Goal: Transaction & Acquisition: Purchase product/service

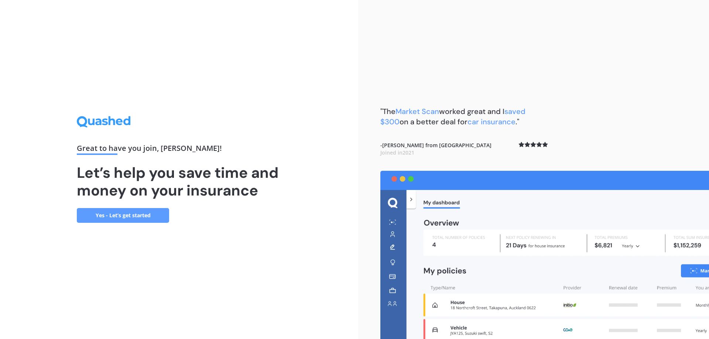
click at [147, 213] on link "Yes - Let’s get started" at bounding box center [123, 215] width 92 height 15
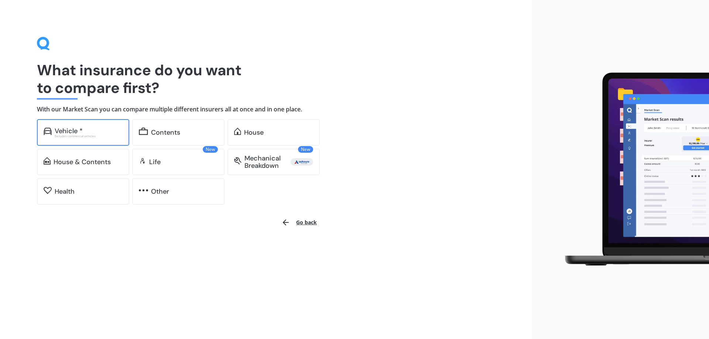
click at [73, 135] on div "Excludes commercial vehicles" at bounding box center [89, 136] width 68 height 3
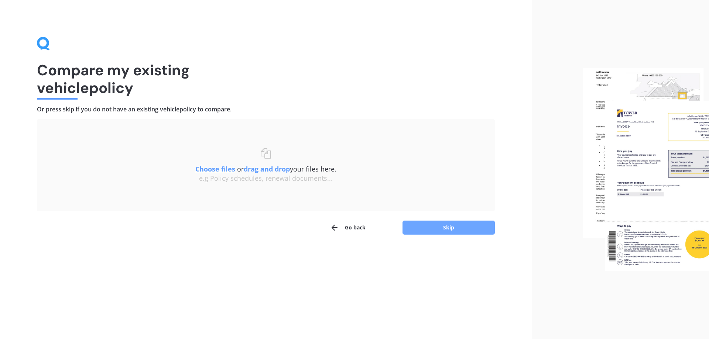
click at [436, 232] on button "Skip" at bounding box center [448, 228] width 92 height 14
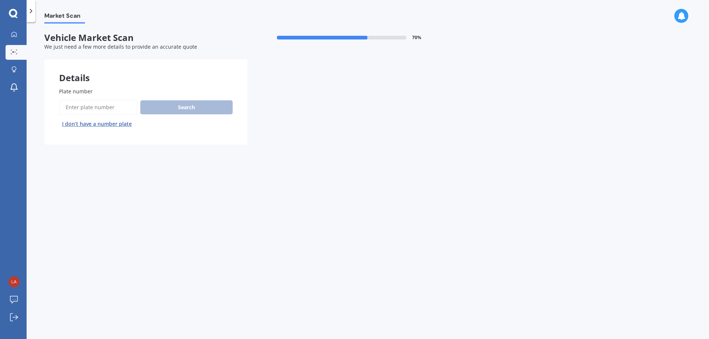
click at [88, 91] on span "Plate number" at bounding box center [76, 91] width 34 height 7
click at [88, 100] on input "Plate number" at bounding box center [98, 108] width 78 height 16
type input "NLA650"
click at [193, 105] on button "Search" at bounding box center [186, 107] width 92 height 14
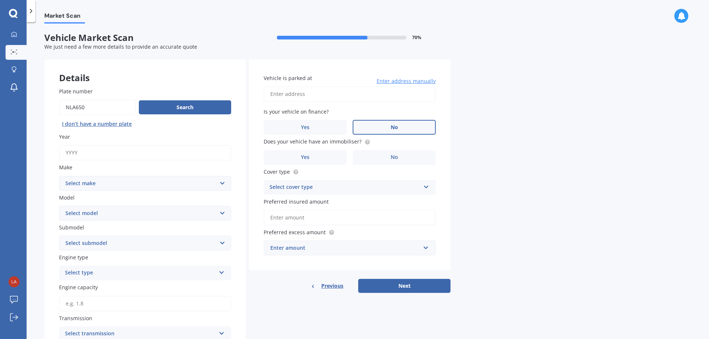
click at [405, 129] on label "No" at bounding box center [393, 127] width 83 height 15
click at [0, 0] on input "No" at bounding box center [0, 0] width 0 height 0
click at [392, 160] on span "No" at bounding box center [394, 157] width 7 height 6
click at [0, 0] on input "No" at bounding box center [0, 0] width 0 height 0
click at [310, 93] on input "Vehicle is parked at" at bounding box center [350, 94] width 172 height 16
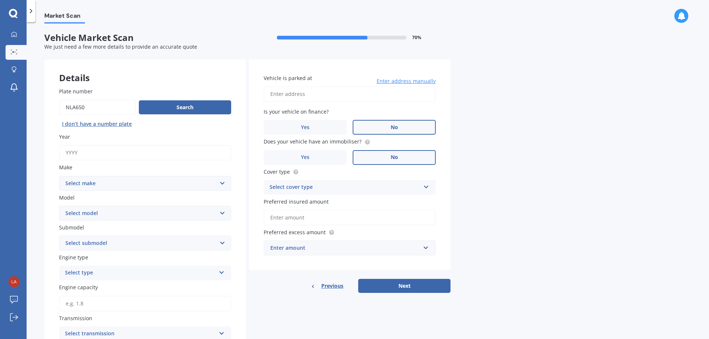
click at [82, 211] on select "Select model" at bounding box center [145, 213] width 172 height 15
click at [223, 214] on select "Select model" at bounding box center [145, 213] width 172 height 15
click at [224, 214] on select "Select model" at bounding box center [145, 213] width 172 height 15
click at [164, 210] on select "Select model" at bounding box center [145, 213] width 172 height 15
click at [219, 182] on select "Select make AC ALFA ROMEO ASTON MARTIN AUDI AUSTIN BEDFORD Bentley BMW BYD CADI…" at bounding box center [145, 183] width 172 height 15
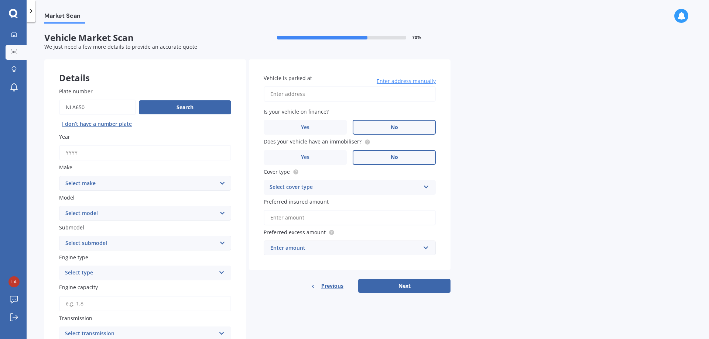
select select "TOYOTA"
click at [59, 176] on select "Select make AC ALFA ROMEO ASTON MARTIN AUDI AUSTIN BEDFORD Bentley BMW BYD CADI…" at bounding box center [145, 183] width 172 height 15
click at [82, 213] on select "Select model 4 Runner 86 Allex Allion Alphard Altezza Aqua Aristo Aurion Auris …" at bounding box center [145, 213] width 172 height 15
select select "AQUA"
click at [59, 206] on select "Select model 4 Runner 86 Allex Allion Alphard Altezza Aqua Aristo Aurion Auris …" at bounding box center [145, 213] width 172 height 15
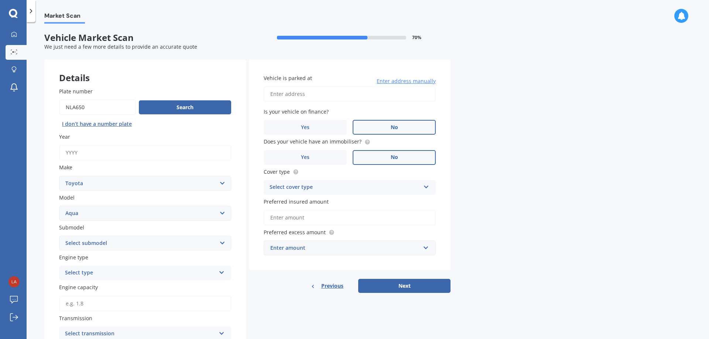
click at [207, 241] on select "Select submodel Hatchback Hybrid" at bounding box center [145, 243] width 172 height 15
select select "HYBRID"
click at [59, 236] on select "Select submodel Hatchback Hybrid" at bounding box center [145, 243] width 172 height 15
click at [136, 275] on div "Select type" at bounding box center [140, 273] width 151 height 9
click at [75, 329] on span "Hybrid" at bounding box center [73, 327] width 17 height 7
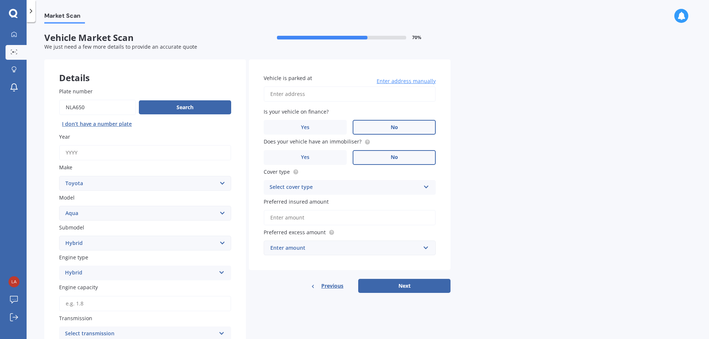
click at [221, 276] on div "Hybrid Petrol Diesel EV Hybrid" at bounding box center [145, 273] width 172 height 15
click at [102, 289] on div "Petrol" at bounding box center [144, 287] width 171 height 13
click at [216, 284] on label "Engine capacity" at bounding box center [143, 287] width 169 height 8
click at [216, 296] on input "Engine capacity" at bounding box center [145, 304] width 172 height 16
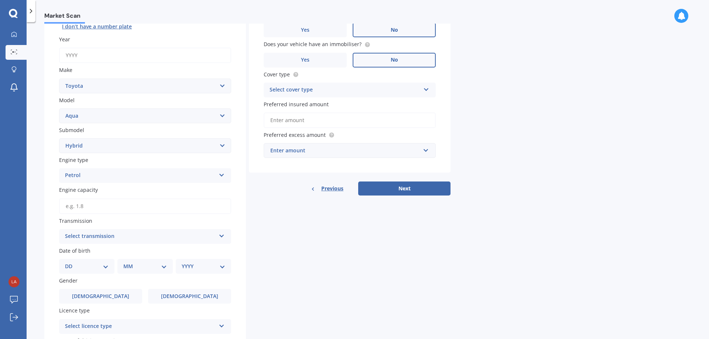
scroll to position [111, 0]
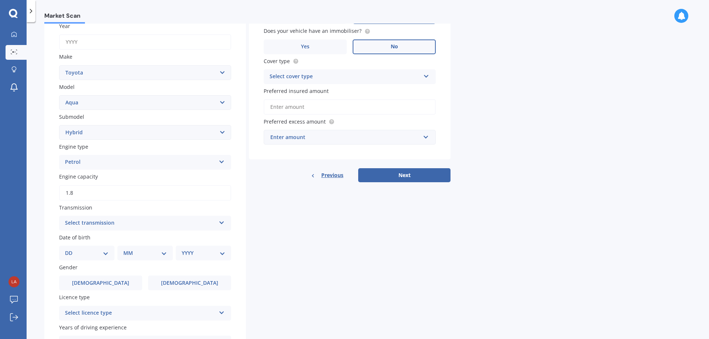
type input "1.8"
click at [124, 221] on div "Select transmission" at bounding box center [140, 223] width 151 height 9
click at [69, 239] on span "Auto" at bounding box center [71, 237] width 12 height 7
click at [85, 253] on select "DD 01 02 03 04 05 06 07 08 09 10 11 12 13 14 15 16 17 18 19 20 21 22 23 24 25 2…" at bounding box center [87, 253] width 44 height 8
select select "02"
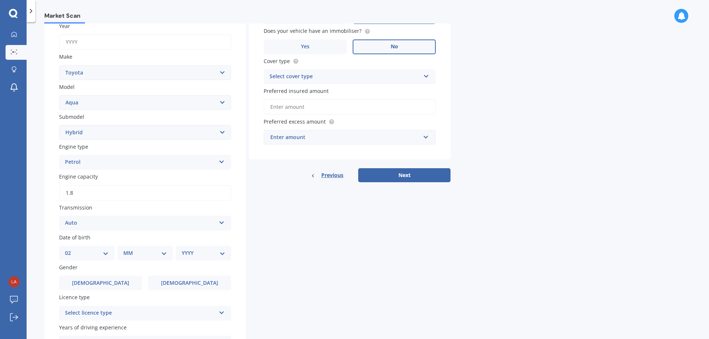
click at [71, 249] on select "DD 01 02 03 04 05 06 07 08 09 10 11 12 13 14 15 16 17 18 19 20 21 22 23 24 25 2…" at bounding box center [87, 253] width 44 height 8
click at [133, 254] on select "MM 01 02 03 04 05 06 07 08 09 10 11 12" at bounding box center [146, 253] width 41 height 8
select select "03"
click at [126, 249] on select "MM 01 02 03 04 05 06 07 08 09 10 11 12" at bounding box center [146, 253] width 41 height 8
click at [200, 251] on select "YYYY 2025 2024 2023 2022 2021 2020 2019 2018 2017 2016 2015 2014 2013 2012 2011…" at bounding box center [202, 253] width 41 height 8
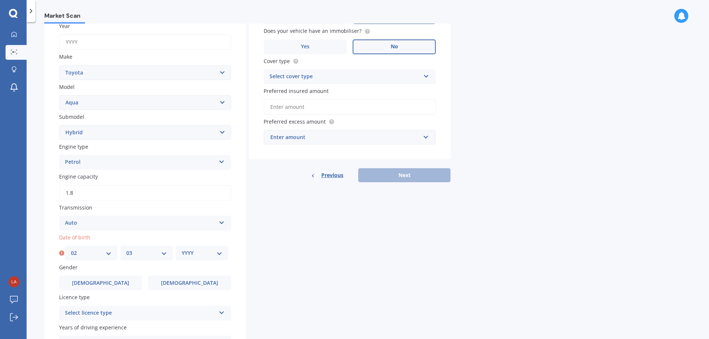
select select "1980"
click at [182, 249] on select "YYYY 2025 2024 2023 2022 2021 2020 2019 2018 2017 2016 2015 2014 2013 2012 2011…" at bounding box center [202, 253] width 41 height 8
click at [357, 300] on div "Details Plate number Search I don’t have a number plate Year Make Select make A…" at bounding box center [247, 172] width 406 height 447
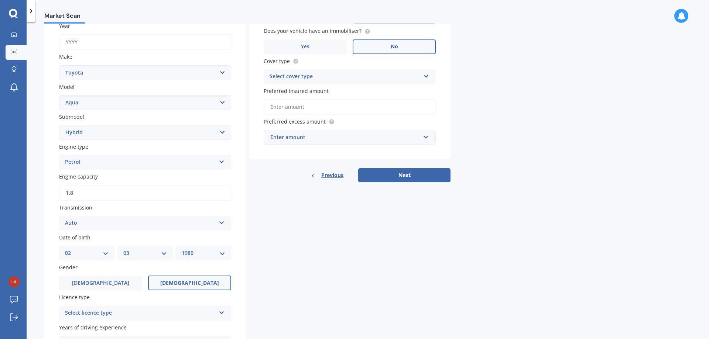
click at [201, 285] on label "Female" at bounding box center [189, 283] width 83 height 15
click at [0, 0] on input "Female" at bounding box center [0, 0] width 0 height 0
click at [183, 311] on div "Select licence type" at bounding box center [140, 313] width 151 height 9
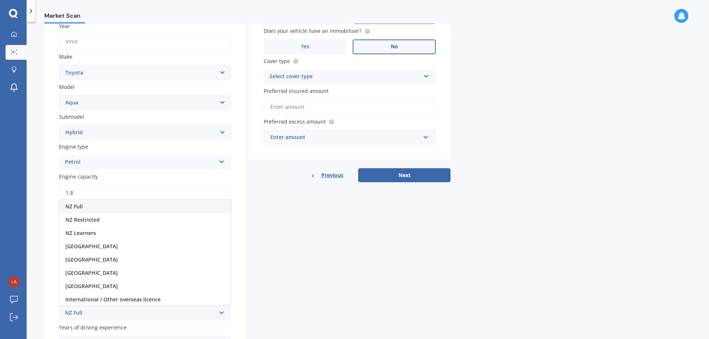
click at [77, 209] on span "NZ Full" at bounding box center [73, 206] width 17 height 7
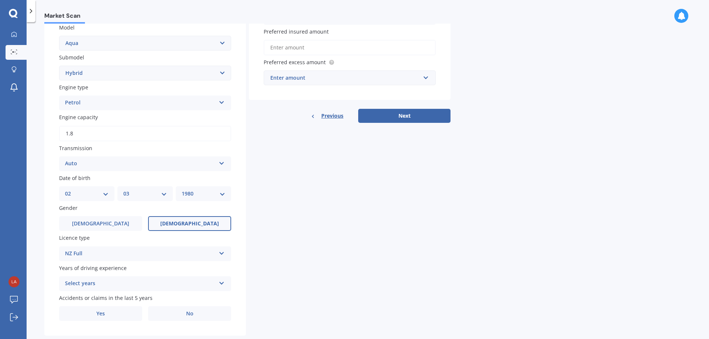
scroll to position [186, 0]
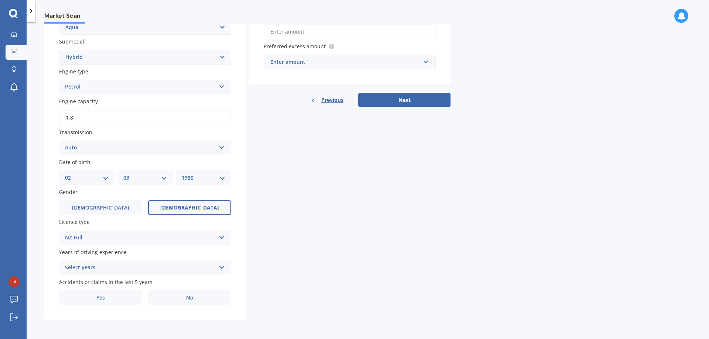
click at [222, 268] on icon at bounding box center [222, 266] width 6 height 5
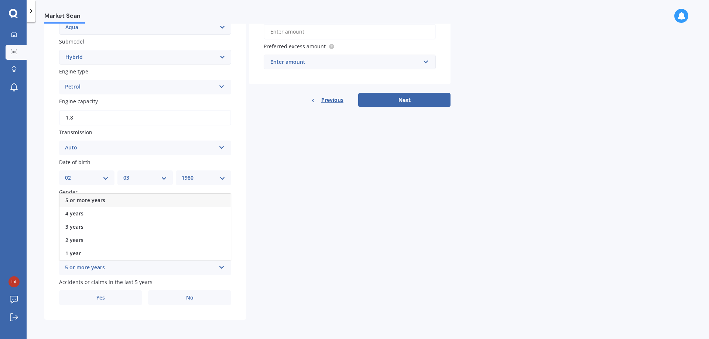
click at [71, 198] on span "5 or more years" at bounding box center [85, 200] width 40 height 7
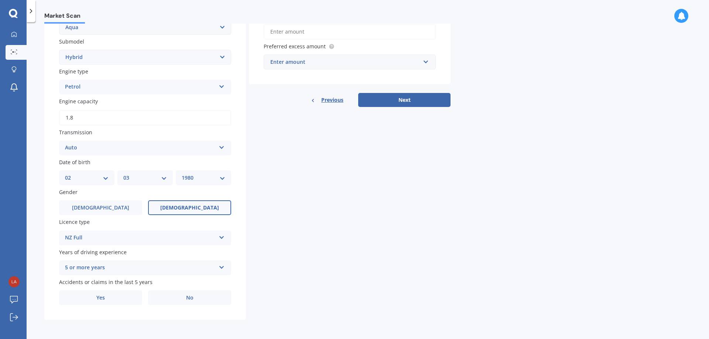
click at [181, 208] on span "Female" at bounding box center [189, 208] width 59 height 6
click at [0, 0] on input "Female" at bounding box center [0, 0] width 0 height 0
click at [79, 300] on label "Yes" at bounding box center [100, 297] width 83 height 15
click at [0, 0] on input "Yes" at bounding box center [0, 0] width 0 height 0
click at [165, 324] on div "Select item" at bounding box center [149, 327] width 133 height 9
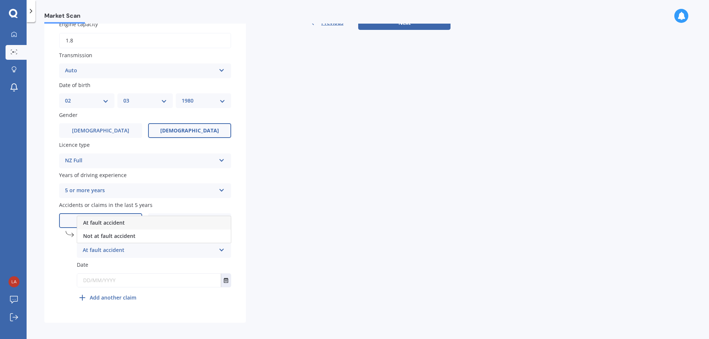
scroll to position [266, 0]
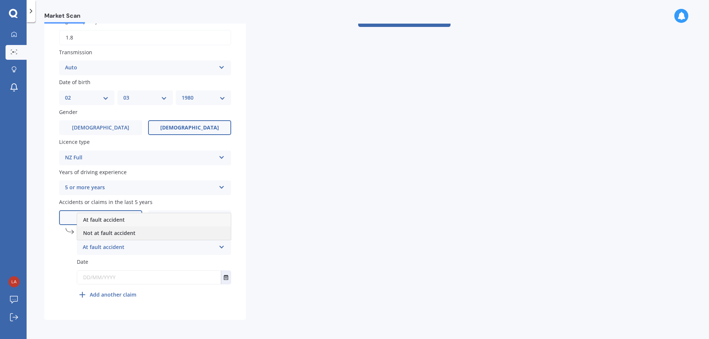
click at [106, 234] on span "Not at fault accident" at bounding box center [109, 233] width 52 height 7
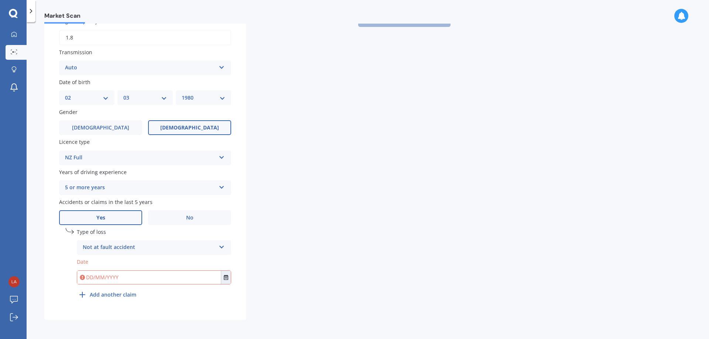
click at [121, 279] on input "text" at bounding box center [149, 277] width 144 height 13
type input "01/05/2023"
click at [299, 263] on div "Details Plate number Search I don’t have a number plate Year Make Select make A…" at bounding box center [247, 56] width 406 height 527
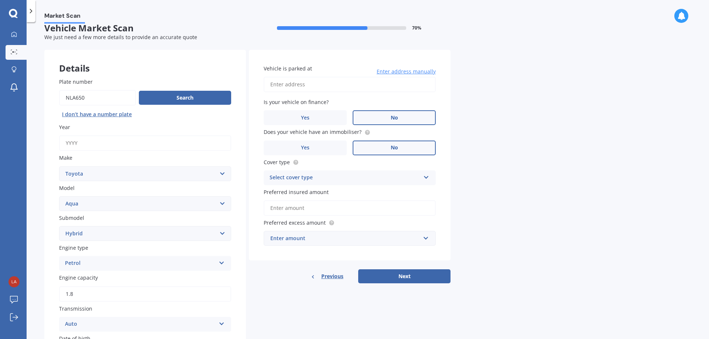
scroll to position [8, 0]
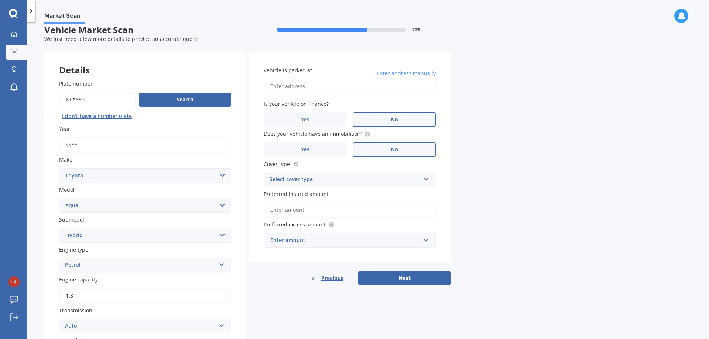
click at [313, 83] on input "Vehicle is parked at" at bounding box center [350, 87] width 172 height 16
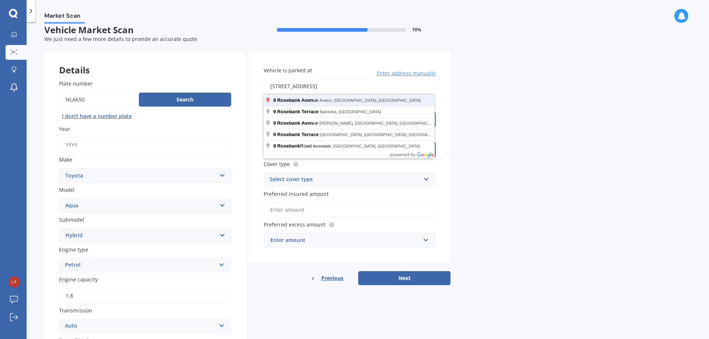
click at [358, 271] on button "Next" at bounding box center [404, 278] width 92 height 14
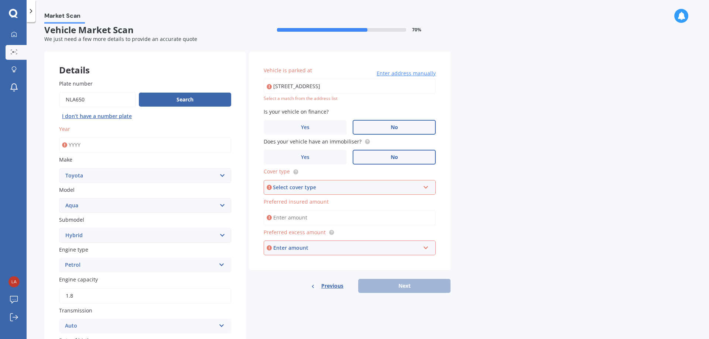
type input "9 Rosebank Avenue, Avalon, Lower Hutt 5011"
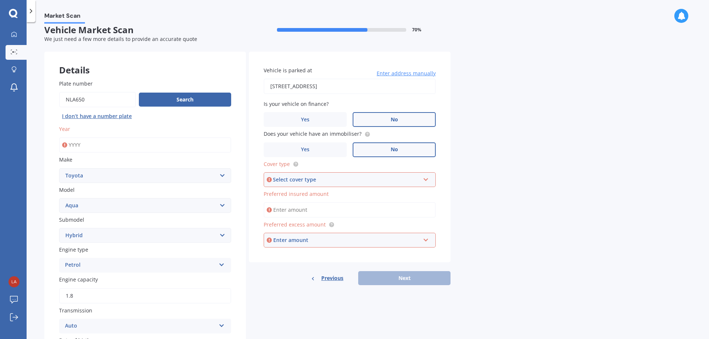
click at [355, 185] on div "Select cover type Comprehensive Third Party, Fire & Theft Third Party" at bounding box center [350, 179] width 172 height 15
click at [309, 194] on span "Comprehensive" at bounding box center [289, 193] width 39 height 7
click at [315, 211] on input "Preferred insured amount" at bounding box center [350, 210] width 172 height 16
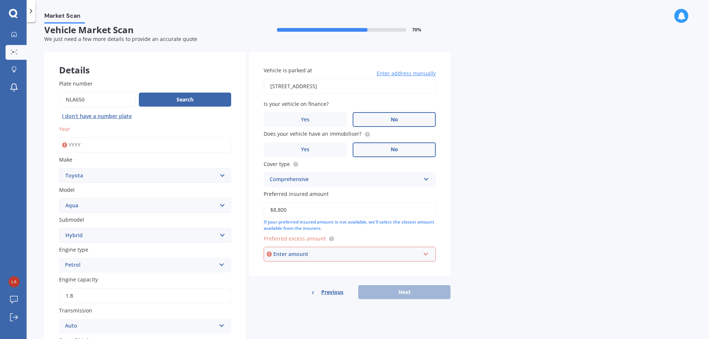
type input "$8,800"
click at [317, 257] on div "Enter amount" at bounding box center [346, 254] width 147 height 8
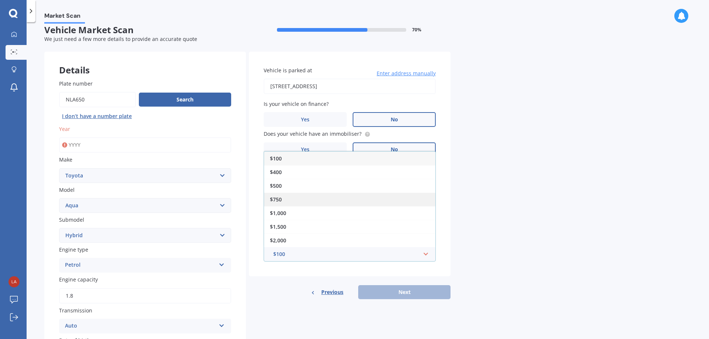
click at [300, 201] on div "$750" at bounding box center [349, 200] width 171 height 14
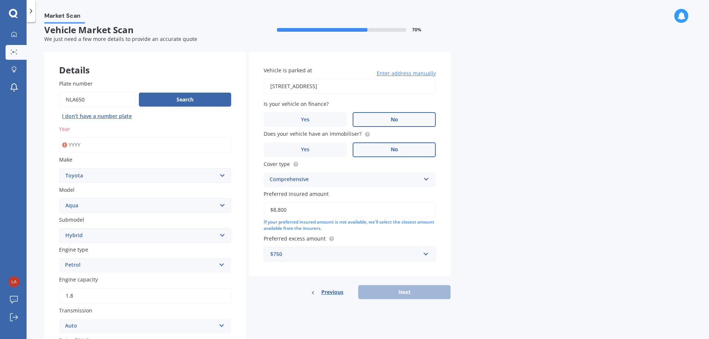
click at [391, 290] on div "Previous Next" at bounding box center [350, 292] width 202 height 14
click at [103, 144] on input "Year" at bounding box center [145, 145] width 172 height 16
type input "2014"
click at [513, 216] on div "Market Scan Vehicle Market Scan 70 % We just need a few more details to provide…" at bounding box center [368, 182] width 682 height 317
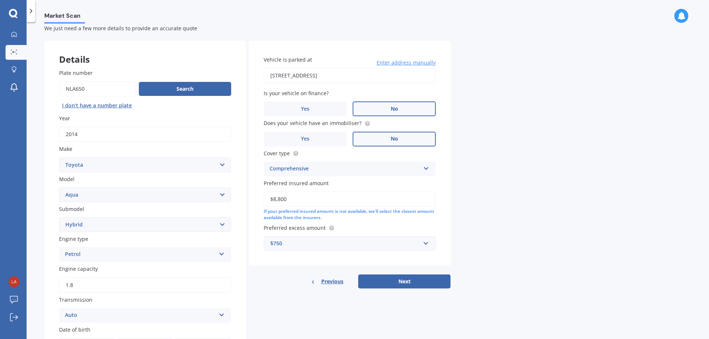
scroll to position [37, 0]
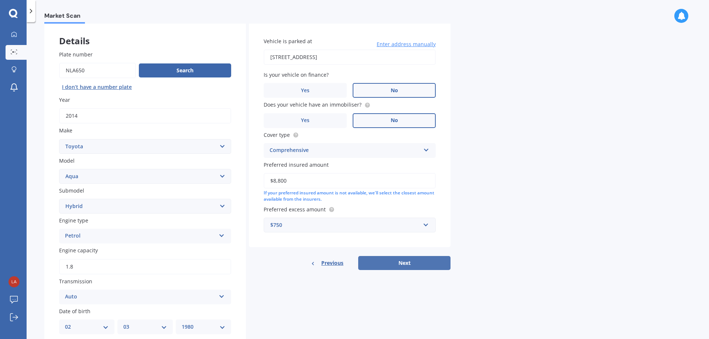
click at [412, 263] on button "Next" at bounding box center [404, 263] width 92 height 14
select select "02"
select select "03"
select select "1980"
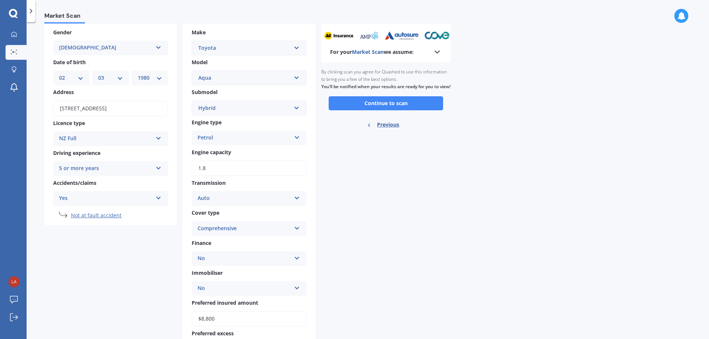
scroll to position [0, 0]
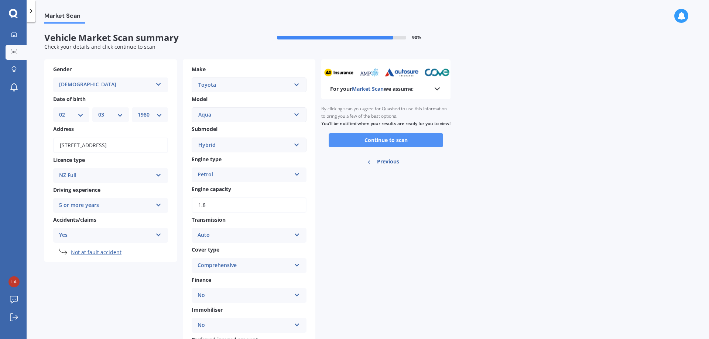
click at [388, 147] on button "Continue to scan" at bounding box center [386, 140] width 114 height 14
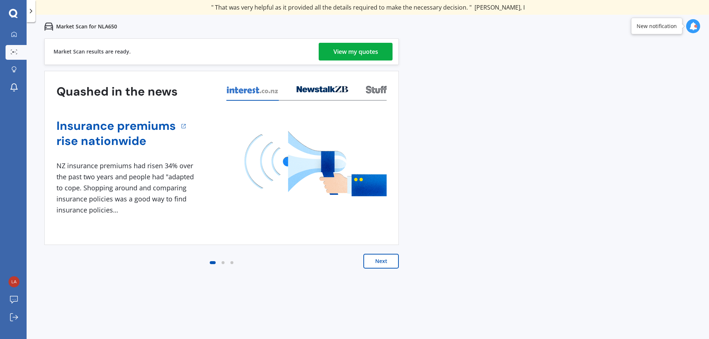
click at [355, 52] on div "View my quotes" at bounding box center [355, 52] width 45 height 18
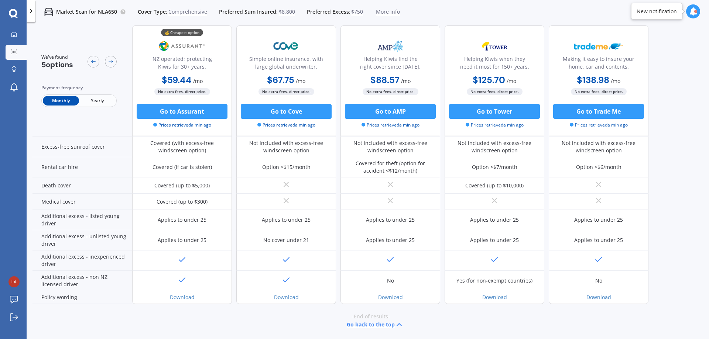
scroll to position [295, 0]
click at [110, 63] on icon at bounding box center [111, 62] width 6 height 6
click at [59, 99] on span "Monthly" at bounding box center [61, 101] width 36 height 10
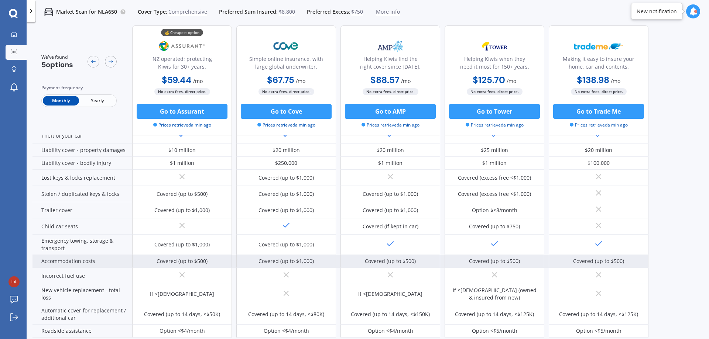
scroll to position [0, 0]
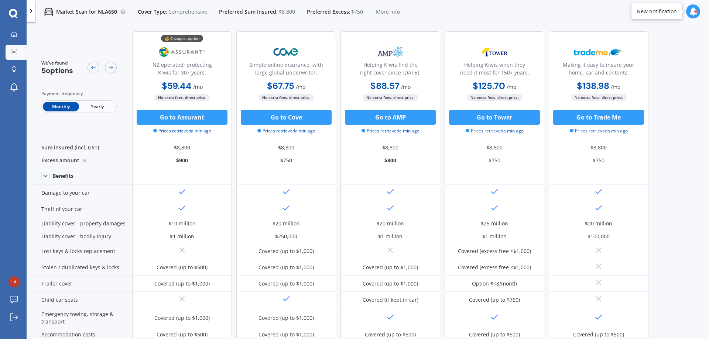
click at [99, 104] on span "Yearly" at bounding box center [97, 107] width 36 height 10
